Goal: Navigation & Orientation: Find specific page/section

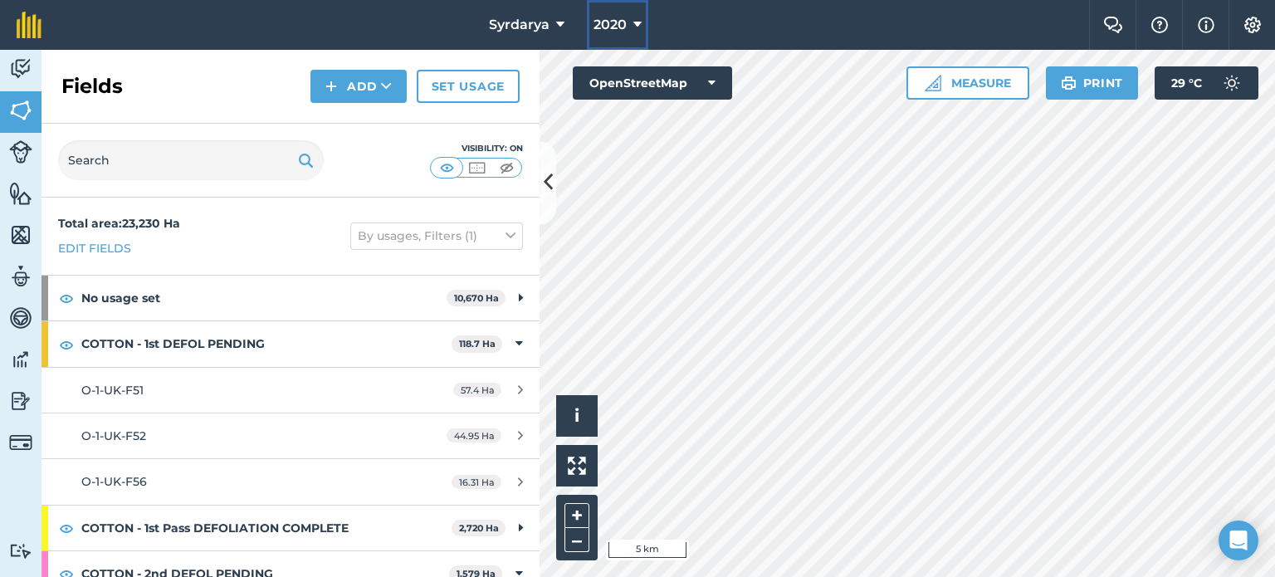
click at [636, 27] on icon at bounding box center [637, 25] width 8 height 20
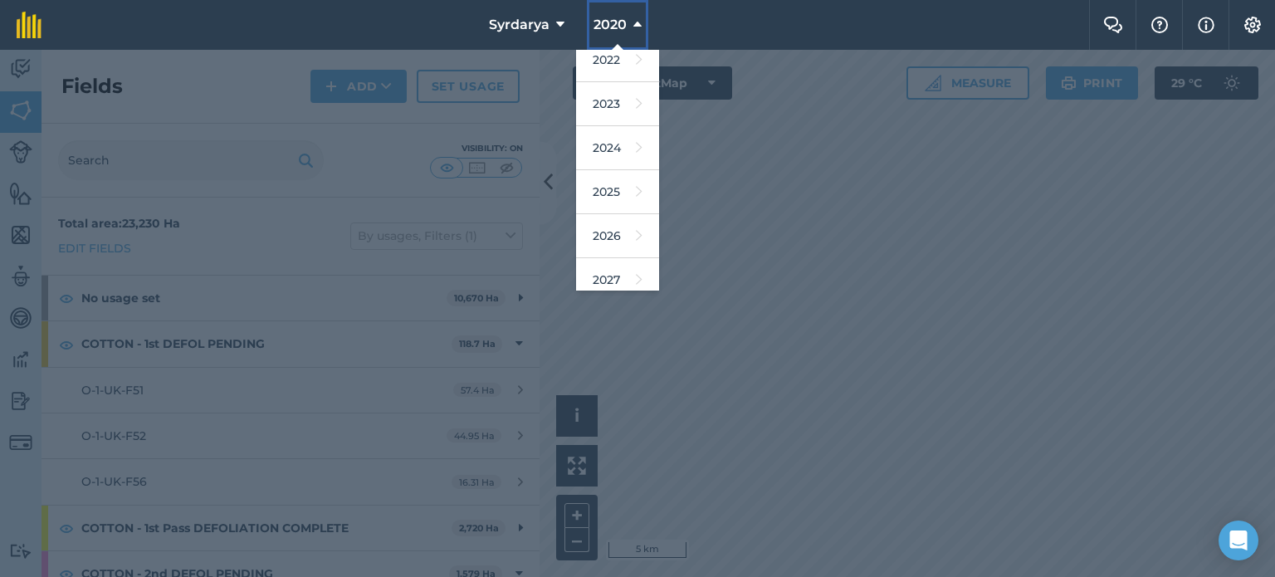
scroll to position [197, 0]
click at [617, 236] on link "2026" at bounding box center [617, 227] width 83 height 44
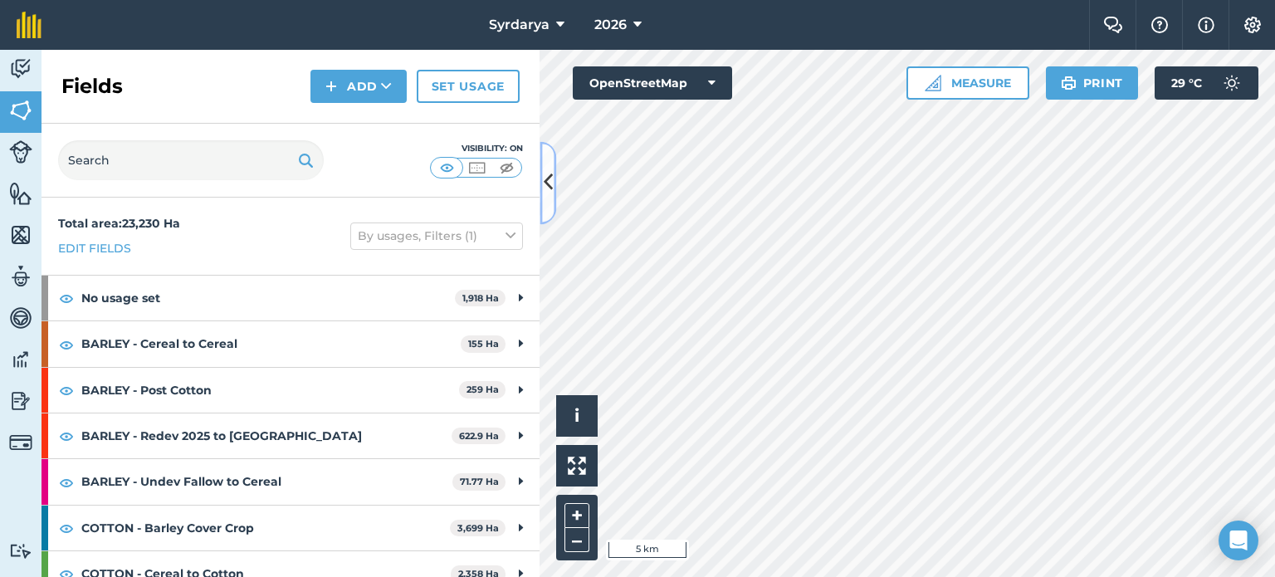
click at [554, 191] on button at bounding box center [547, 182] width 17 height 83
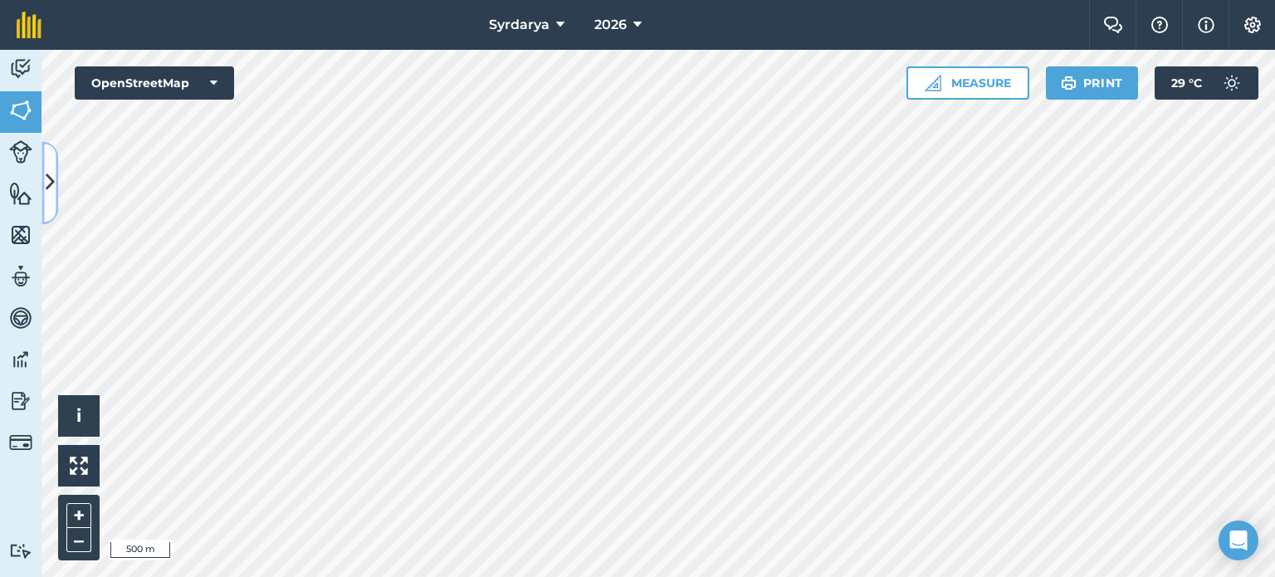
click at [46, 172] on icon at bounding box center [50, 182] width 9 height 29
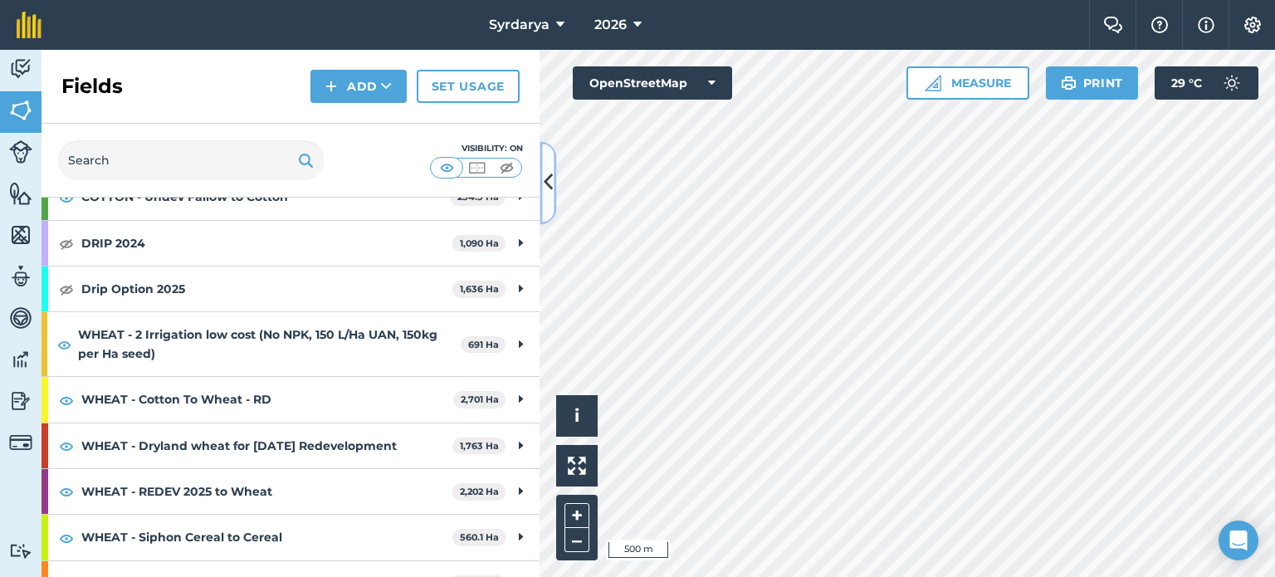
scroll to position [524, 0]
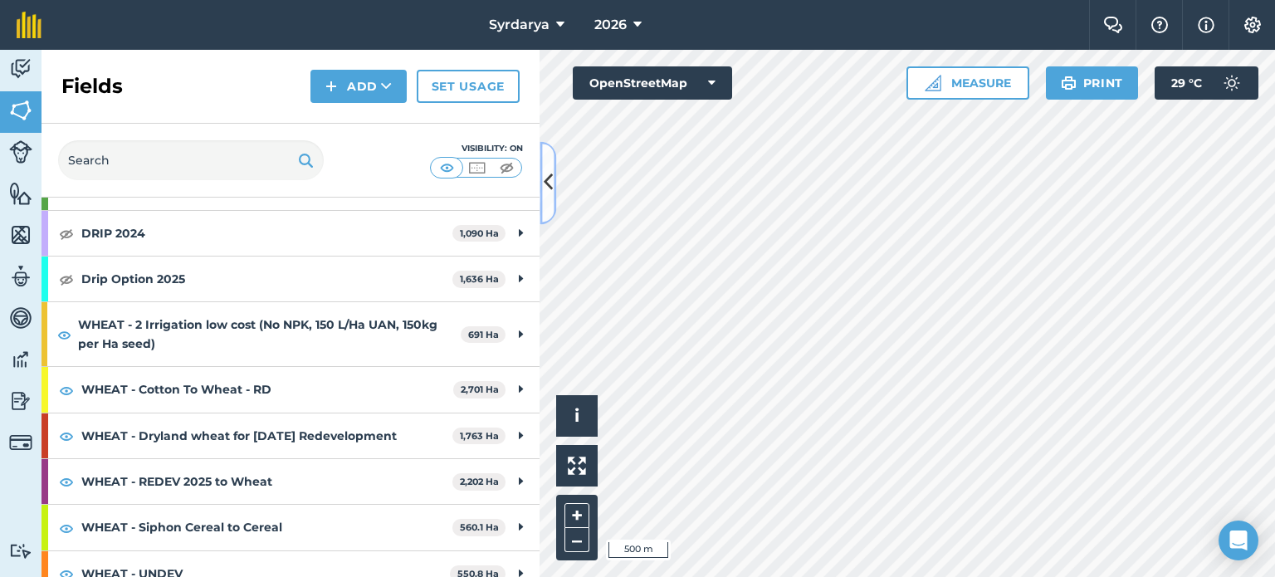
click at [544, 195] on icon at bounding box center [548, 182] width 9 height 29
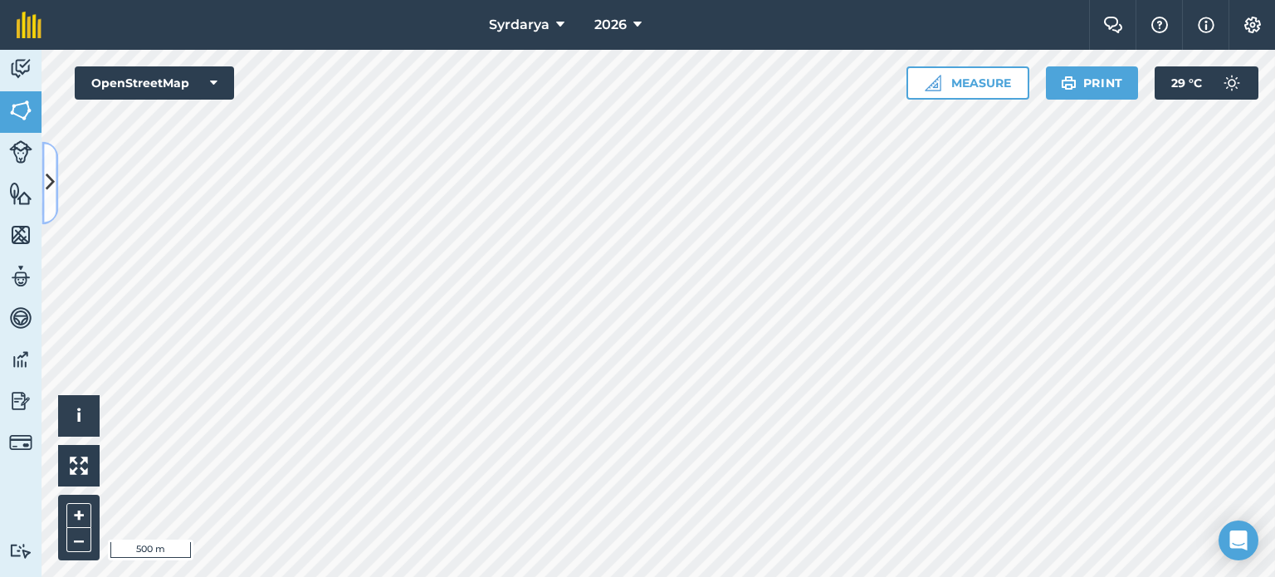
click at [49, 176] on icon at bounding box center [50, 182] width 9 height 29
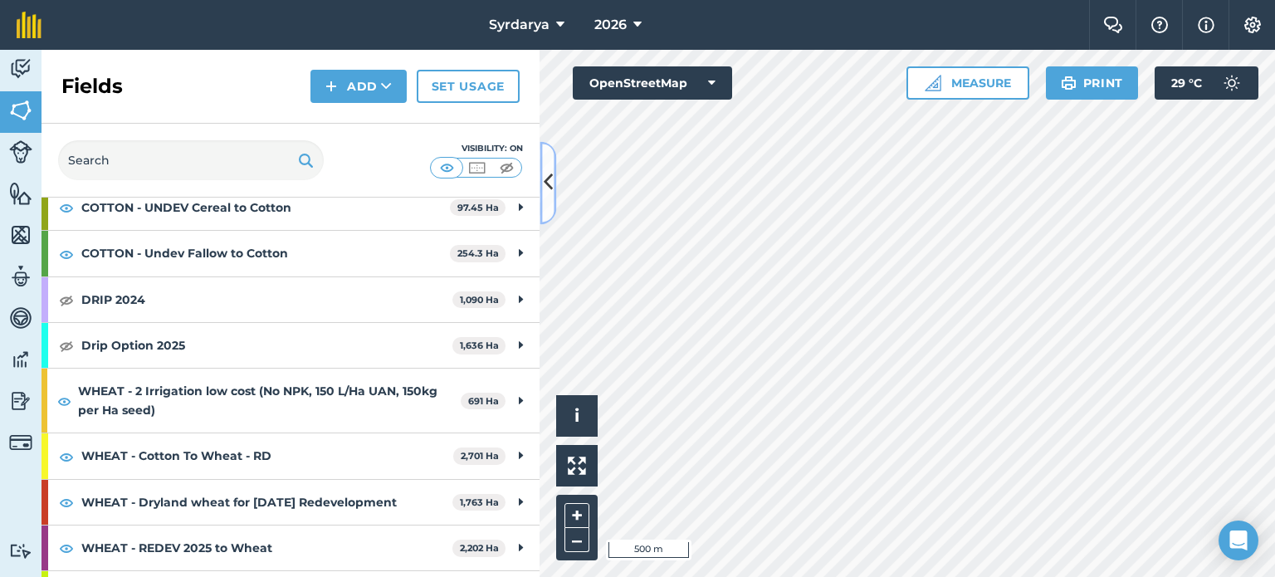
scroll to position [456, 0]
